Goal: Information Seeking & Learning: Learn about a topic

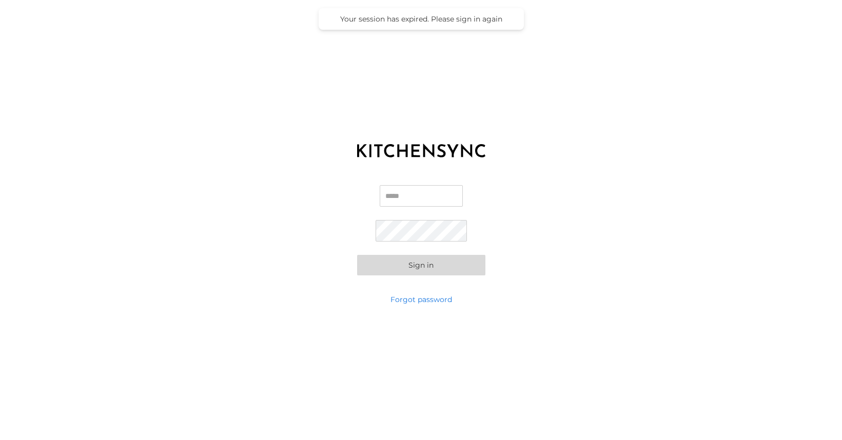
type input "**********"
click at [429, 264] on button "Sign in" at bounding box center [421, 265] width 128 height 21
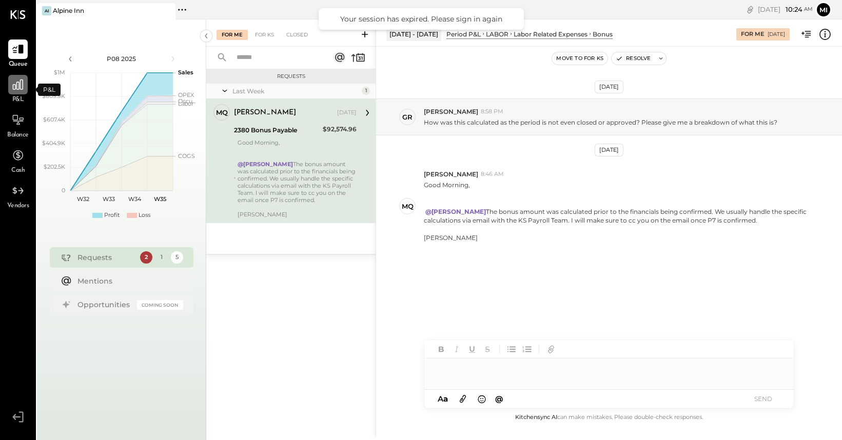
click at [21, 90] on icon at bounding box center [17, 84] width 13 height 13
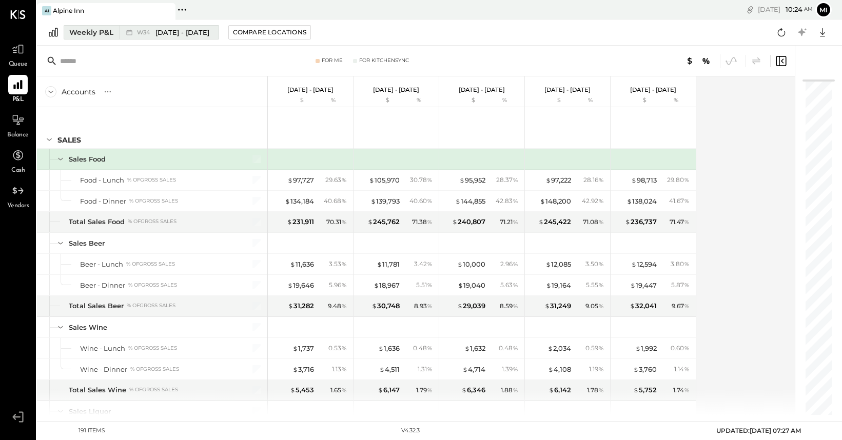
click at [99, 33] on div "Weekly P&L" at bounding box center [91, 32] width 44 height 10
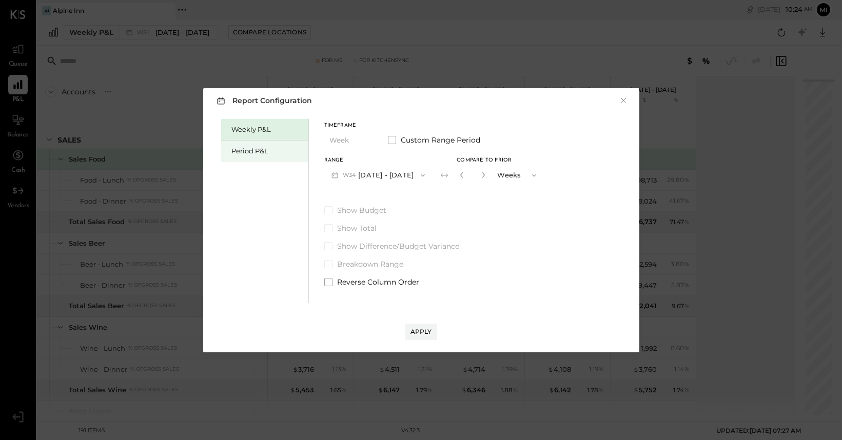
click at [261, 151] on div "Period P&L" at bounding box center [267, 151] width 72 height 10
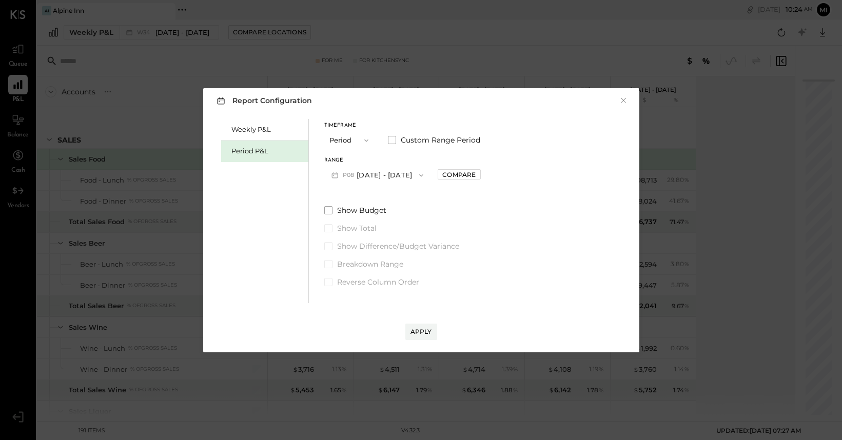
click at [402, 175] on button "P08 [DATE] - [DATE]" at bounding box center [377, 175] width 107 height 19
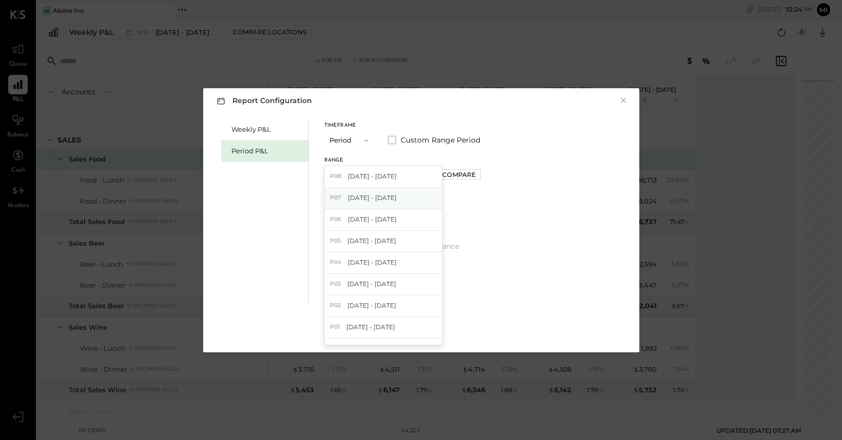
click at [384, 197] on span "[DATE] - [DATE]" at bounding box center [372, 197] width 49 height 9
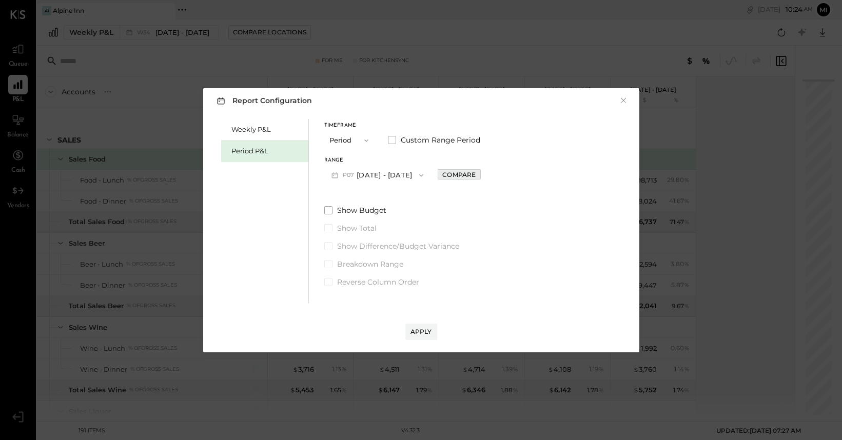
click at [475, 174] on div "Compare" at bounding box center [458, 174] width 33 height 9
click at [485, 175] on icon "button" at bounding box center [481, 175] width 6 height 6
type input "*"
click at [426, 330] on div "Apply" at bounding box center [421, 331] width 22 height 9
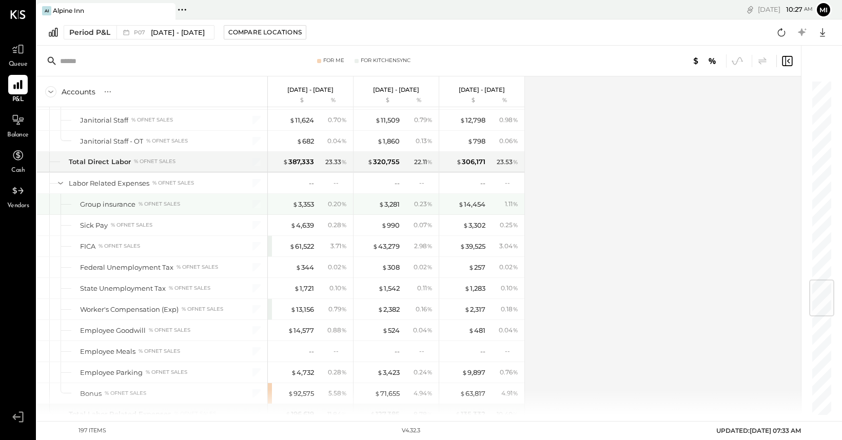
scroll to position [1687, 0]
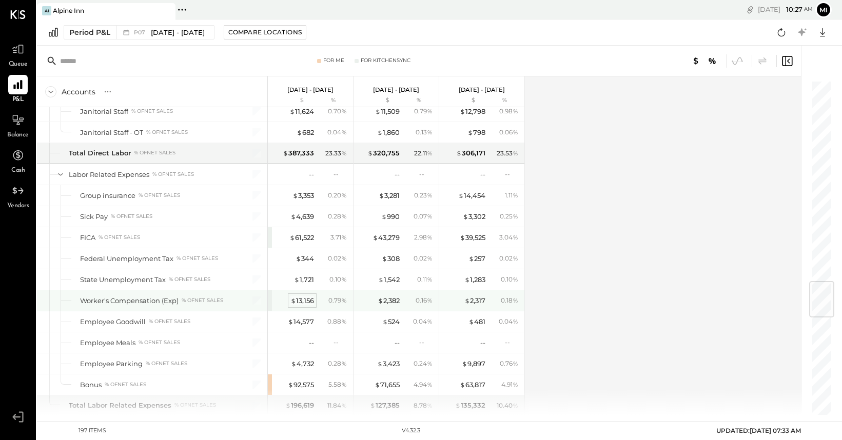
click at [304, 301] on div "$ 13,156" at bounding box center [302, 301] width 24 height 10
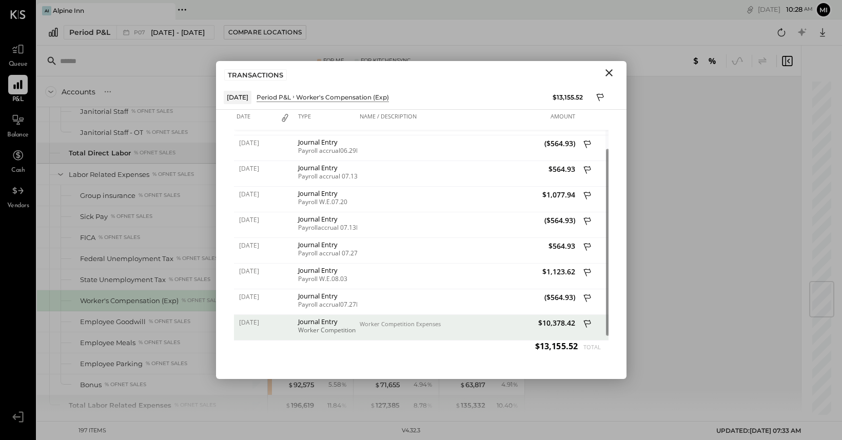
click at [608, 73] on icon "Close" at bounding box center [608, 72] width 7 height 7
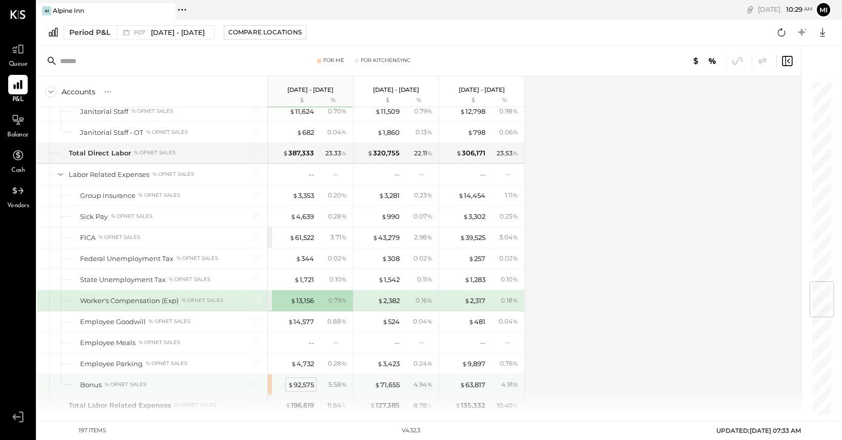
click at [304, 382] on div "$ 92,575" at bounding box center [301, 385] width 26 height 10
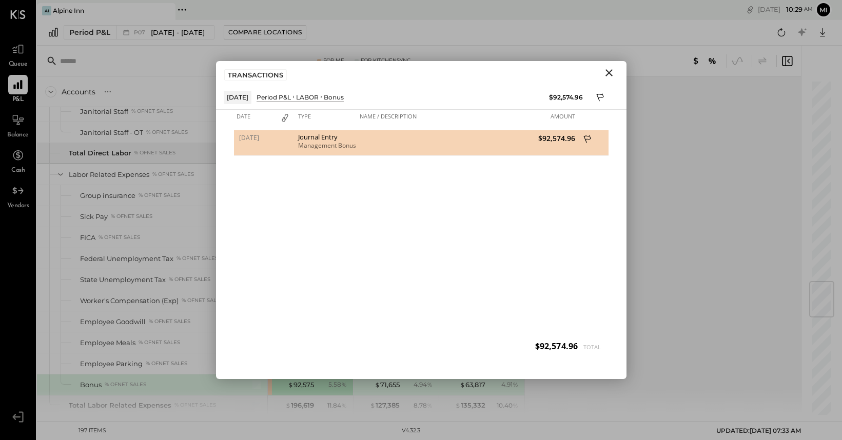
click at [511, 143] on div "$92,574.96" at bounding box center [522, 143] width 110 height 26
click at [588, 139] on icon at bounding box center [586, 139] width 7 height 8
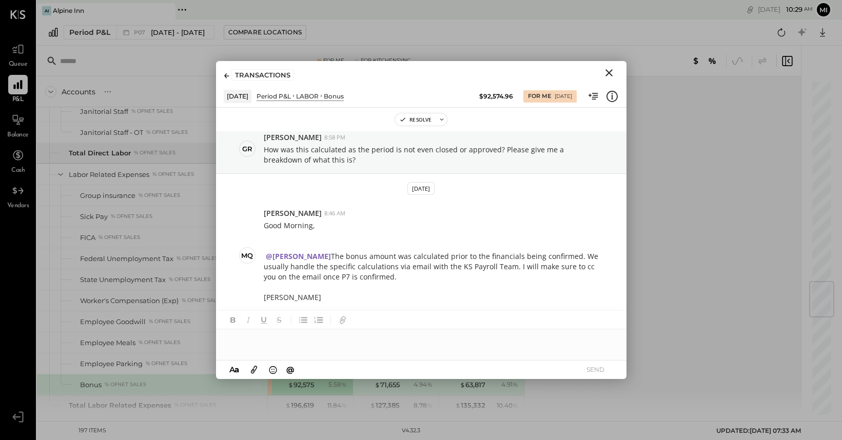
scroll to position [34, 0]
